Goal: Information Seeking & Learning: Learn about a topic

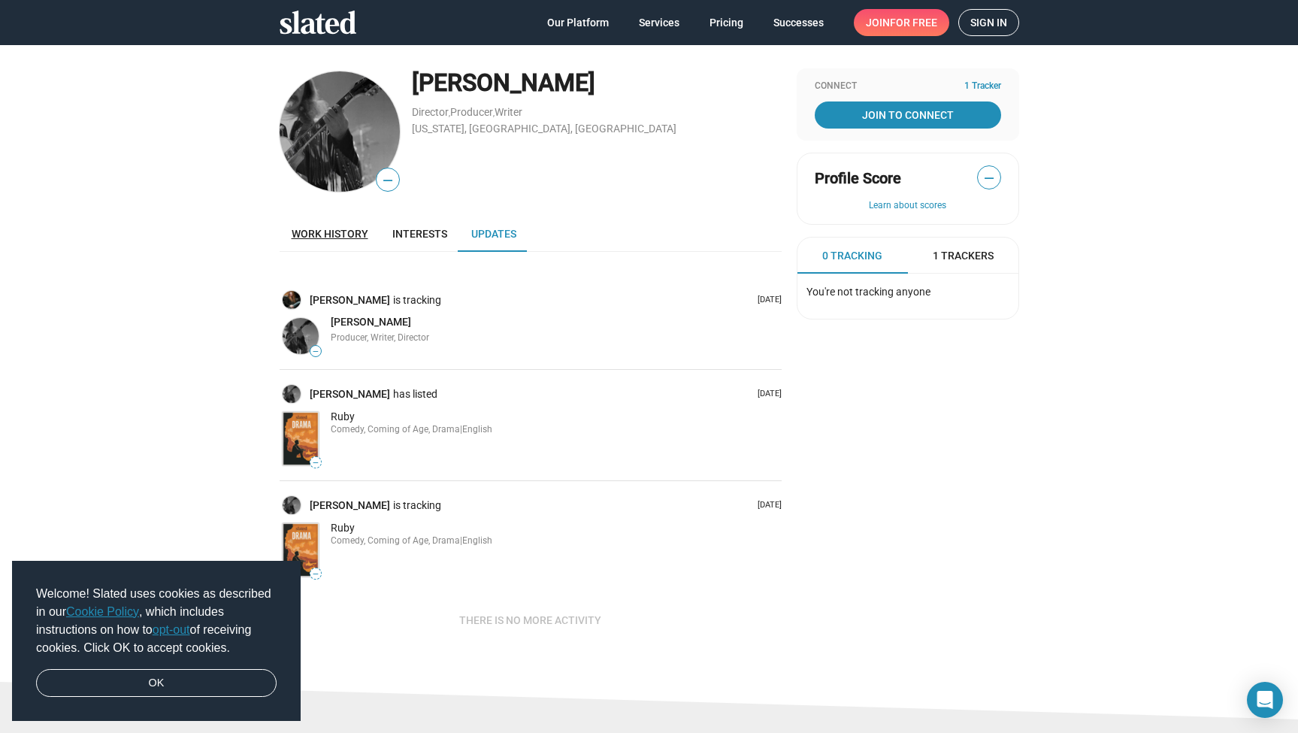
click at [341, 230] on span "Work history" at bounding box center [330, 234] width 77 height 12
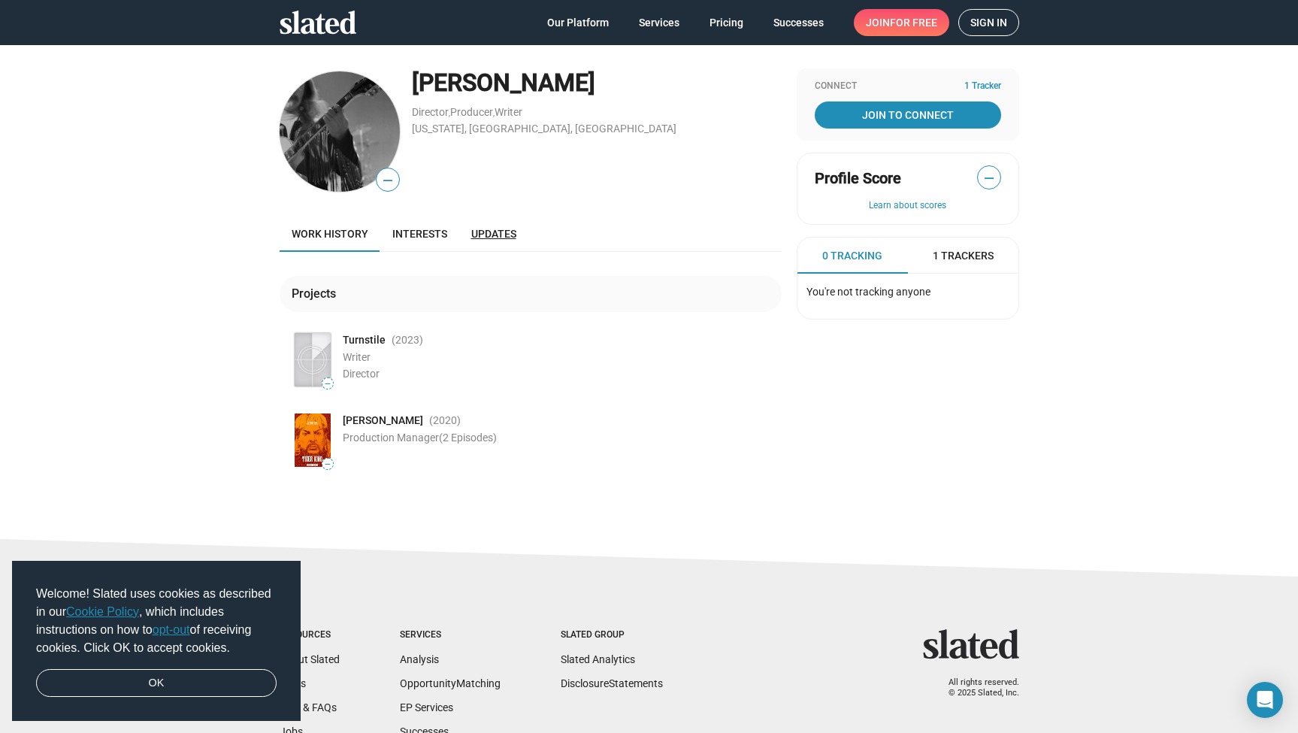
click at [499, 233] on span "Updates" at bounding box center [493, 234] width 45 height 12
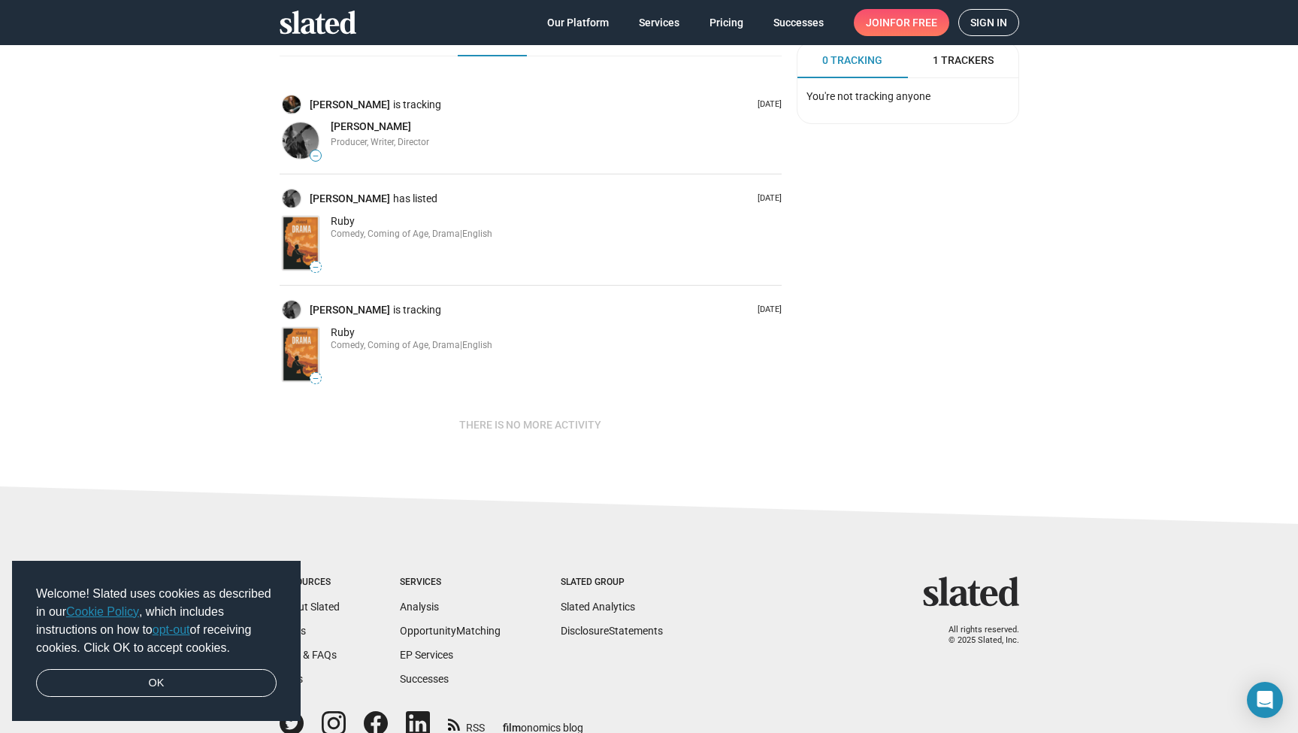
scroll to position [216, 0]
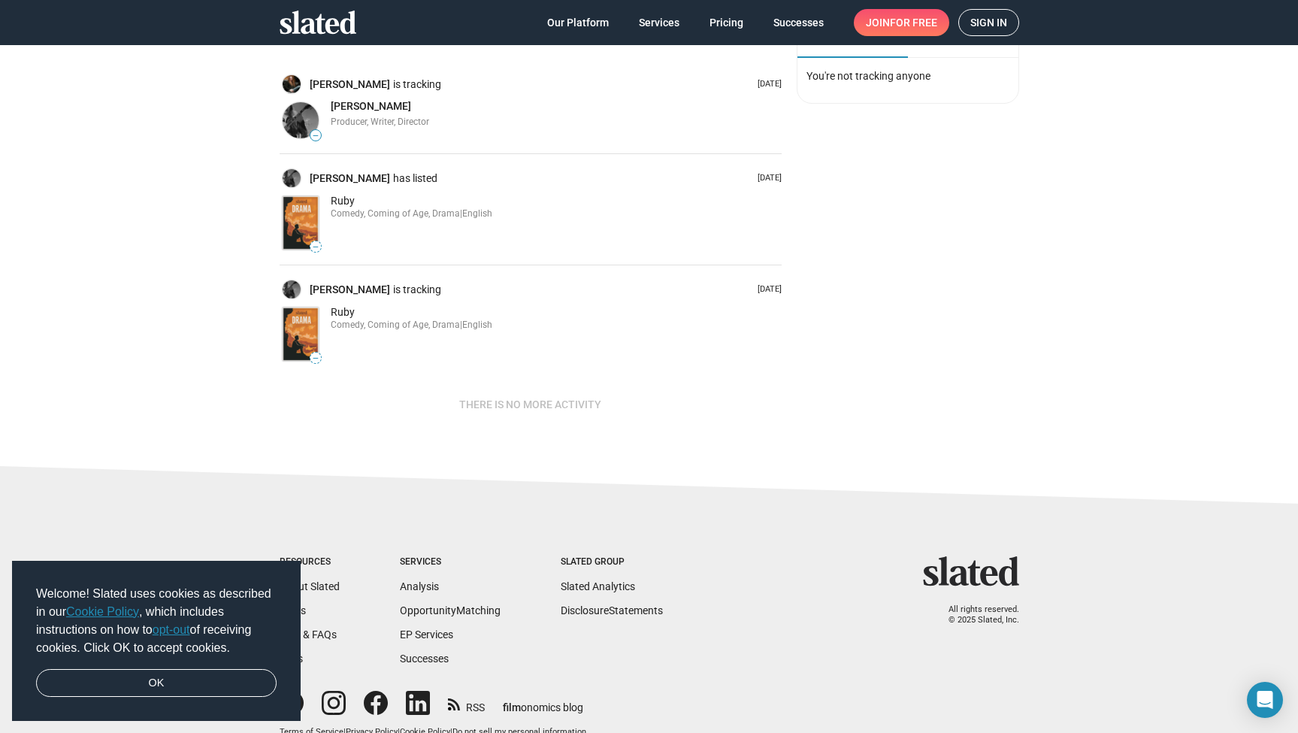
click at [342, 199] on span "Ruby" at bounding box center [343, 201] width 24 height 12
click at [298, 217] on img at bounding box center [301, 222] width 36 height 53
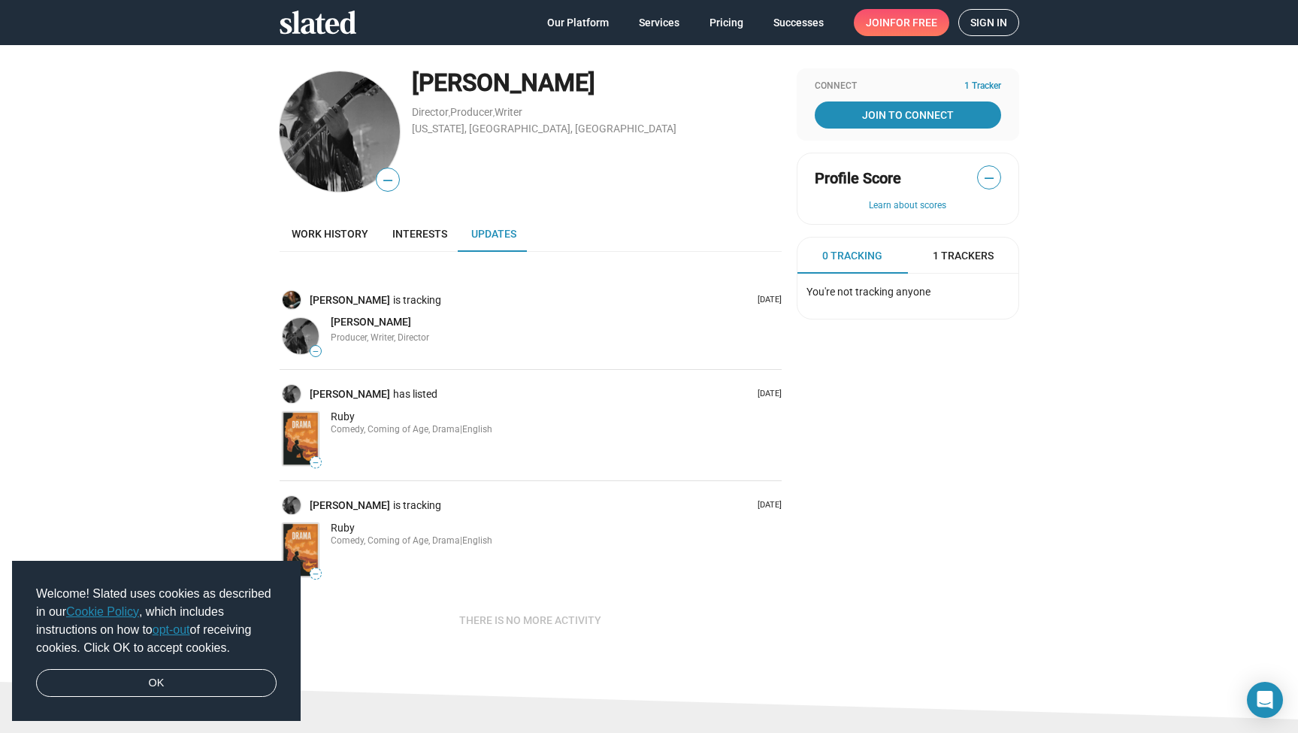
scroll to position [0, 0]
